Goal: Task Accomplishment & Management: Complete application form

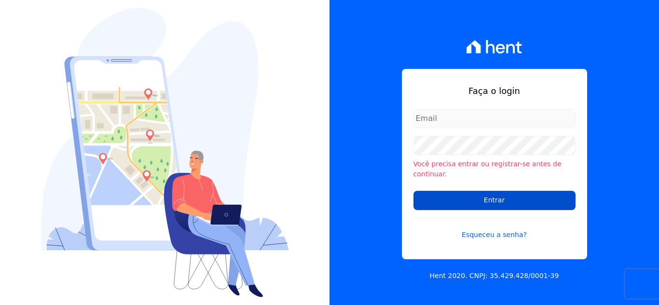
type input "[PERSON_NAME][EMAIL_ADDRESS][DOMAIN_NAME]"
click at [480, 198] on input "Entrar" at bounding box center [494, 200] width 162 height 19
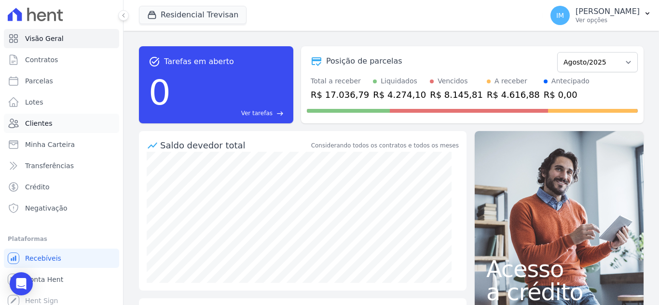
click at [44, 124] on span "Clientes" at bounding box center [38, 124] width 27 height 10
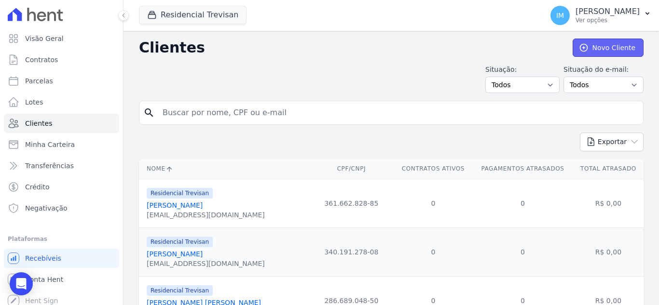
click at [607, 48] on link "Novo Cliente" at bounding box center [608, 48] width 71 height 18
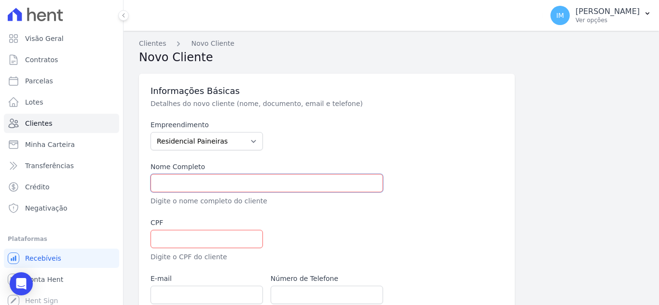
click at [232, 178] on input "text" at bounding box center [266, 183] width 232 height 18
paste input "Shirlei Francisco Martiena"
type input "Shirlei Francisco Martiena"
click at [175, 238] on input "text" at bounding box center [206, 239] width 112 height 18
paste input "127.960.148-51"
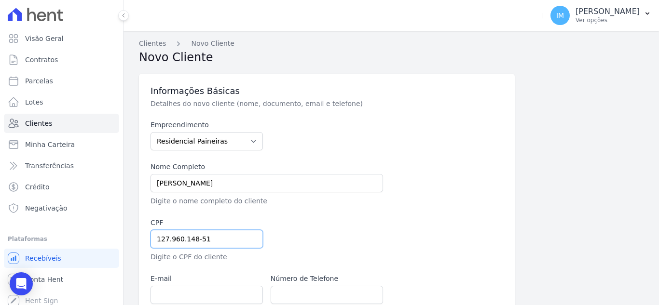
type input "127.960.148-51"
click at [210, 296] on input "email" at bounding box center [206, 295] width 112 height 18
paste input "psico.martiena@gmail.com"
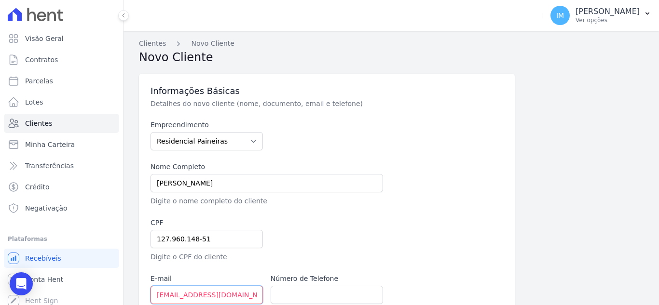
type input "psico.martiena@gmail.com"
click at [313, 296] on input "text" at bounding box center [327, 295] width 112 height 18
paste input "(15) 99797 0977"
type input "(15) 99797 0977"
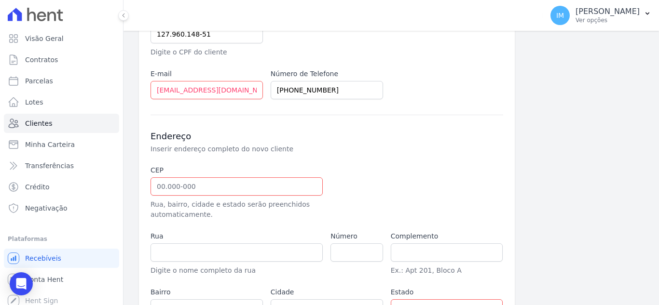
scroll to position [212, 0]
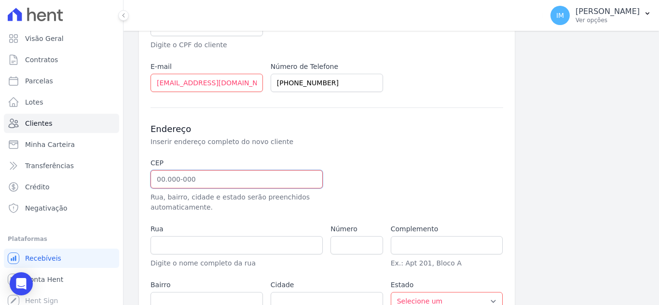
click at [156, 178] on input "text" at bounding box center [236, 179] width 172 height 18
paste input "18.523-338"
type input "18.523-338"
type input "Rua Vereador Pedro Gayotto"
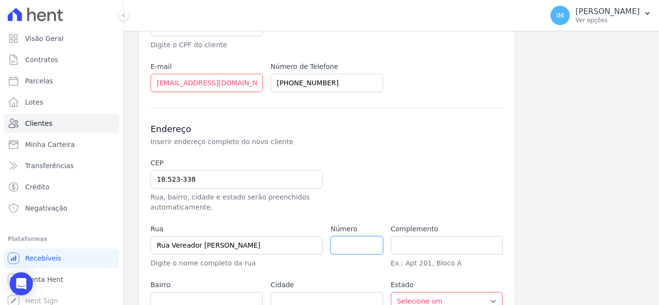
type input "Jardim Itália"
type input "Cerquilho"
select select "SP"
click at [345, 246] on input "number" at bounding box center [356, 245] width 52 height 18
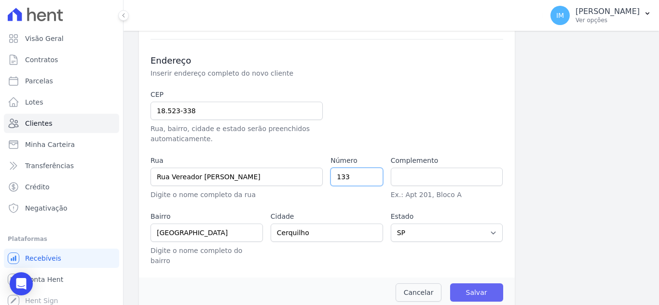
type input "133"
click at [480, 284] on input "Salvar" at bounding box center [476, 293] width 53 height 18
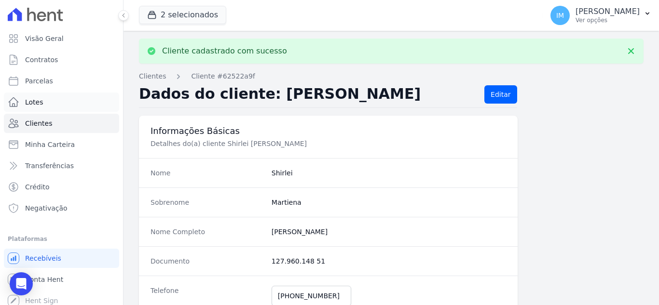
click at [41, 104] on span "Lotes" at bounding box center [34, 102] width 18 height 10
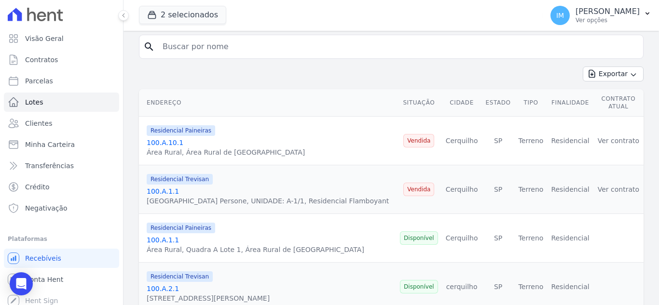
scroll to position [34, 0]
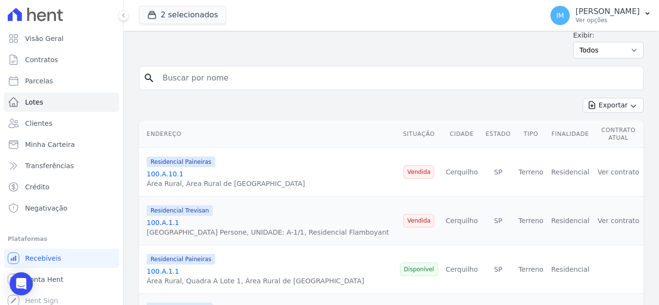
click at [234, 75] on input "search" at bounding box center [398, 77] width 482 height 19
type input "100.B.25.1"
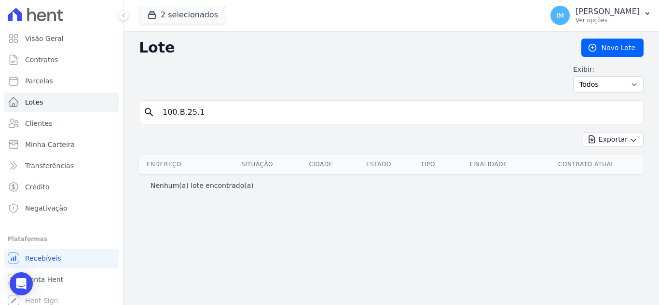
click at [223, 110] on input "100.B.25.1" at bounding box center [398, 112] width 482 height 19
type input "100.B.25.2"
click at [616, 45] on link "Novo Lote" at bounding box center [612, 48] width 62 height 18
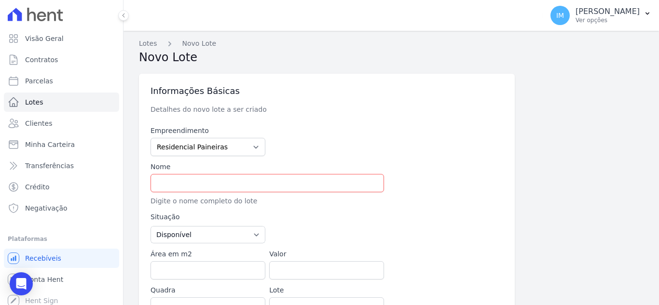
type input "Área Rural"
type input "Área Rural de Cerquilho"
type input "Cerquilho"
select select "SP"
click at [212, 150] on select "Residencial Paineiras Residencial Trevisan" at bounding box center [207, 147] width 115 height 18
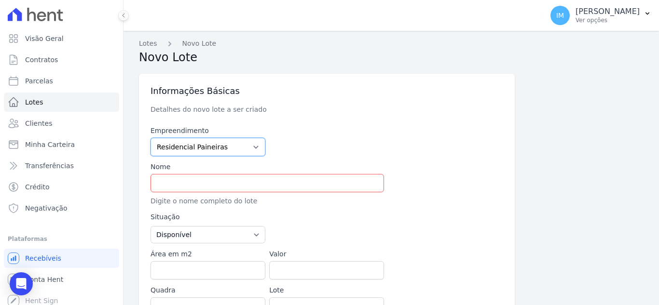
select select "4c1e337b-9410-4773-9ad8-94f5baa23e7f"
click at [150, 138] on select "Residencial Paineiras Residencial Trevisan" at bounding box center [207, 147] width 115 height 18
type input "18.52"
select select
click at [213, 185] on input "text" at bounding box center [266, 183] width 233 height 18
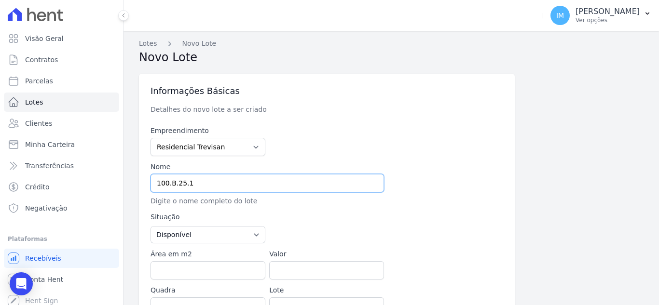
type input "100.B.25.1"
click at [214, 269] on input "Área em m2" at bounding box center [207, 270] width 115 height 18
type input "255"
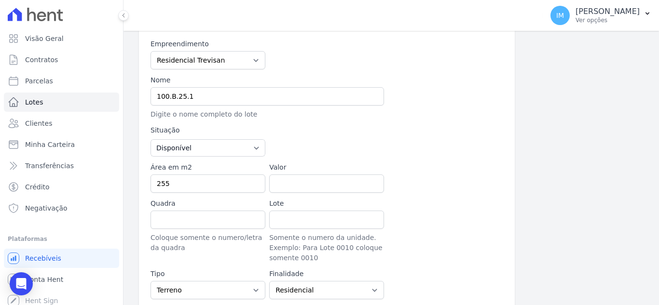
scroll to position [126, 0]
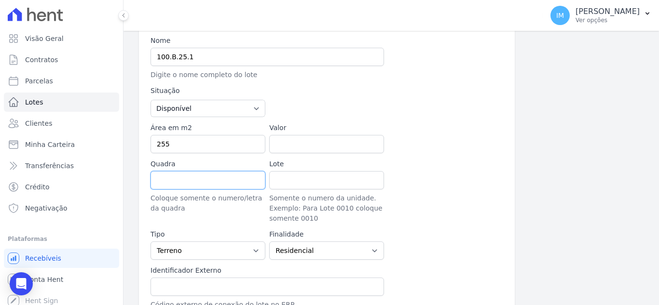
click at [196, 186] on input "Quadra" at bounding box center [207, 180] width 115 height 18
type input "B"
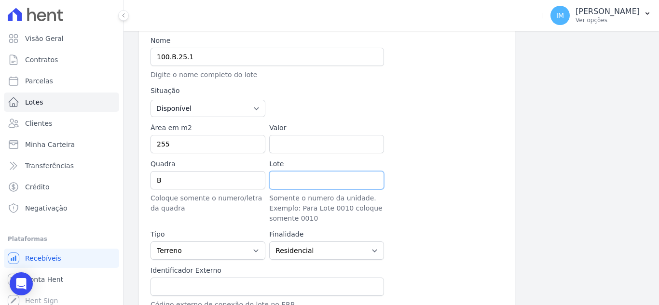
click at [334, 181] on input "Lote" at bounding box center [326, 180] width 115 height 18
type input "25"
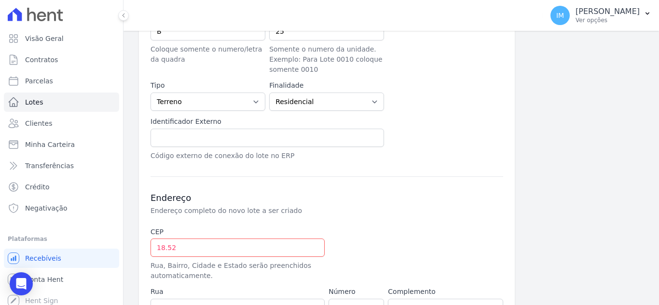
scroll to position [274, 0]
click at [203, 140] on input "text" at bounding box center [266, 139] width 233 height 18
type input "100.B.25"
click at [191, 250] on input "18.52" at bounding box center [237, 249] width 174 height 18
drag, startPoint x: 189, startPoint y: 251, endPoint x: 149, endPoint y: 250, distance: 40.5
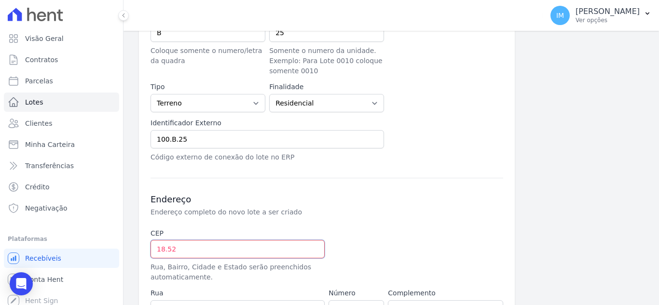
click at [149, 250] on div "Informações Básicas Detalhes do novo lote a ser criado Empreendimento Residenci…" at bounding box center [327, 90] width 376 height 581
paste input "18.523-492"
type input "18.523-492"
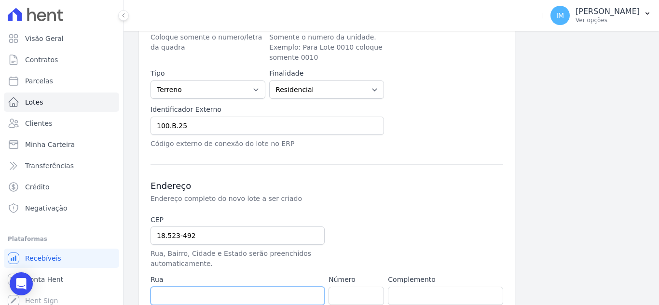
type input "Avenida Comendador Aurélio Persone"
type input "Chave Barros"
type input "Cerquilho"
select select "SP"
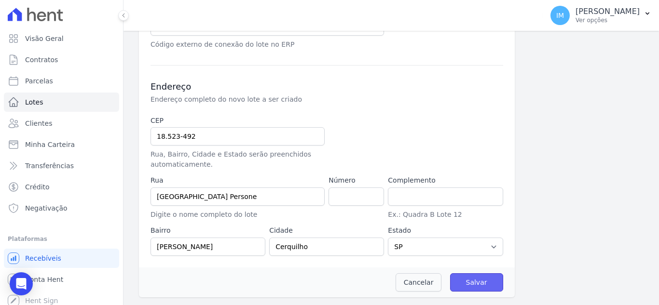
click at [475, 286] on input "Salvar" at bounding box center [476, 282] width 53 height 18
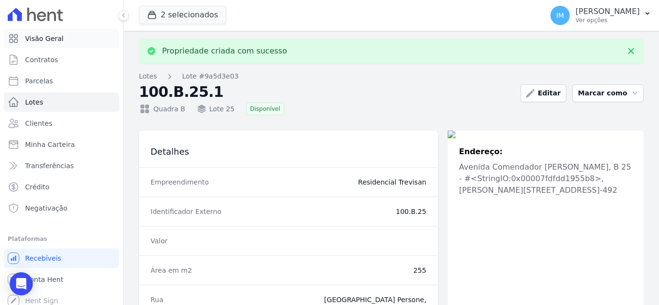
click at [49, 41] on span "Visão Geral" at bounding box center [44, 39] width 39 height 10
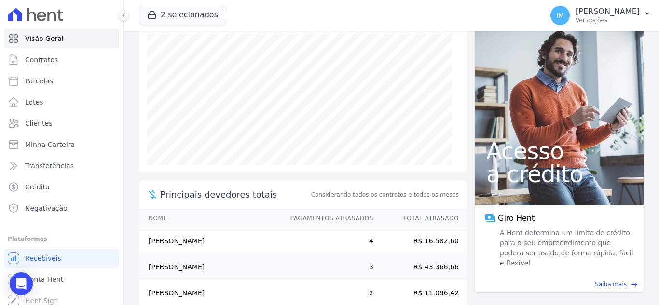
scroll to position [135, 0]
